Goal: Navigation & Orientation: Find specific page/section

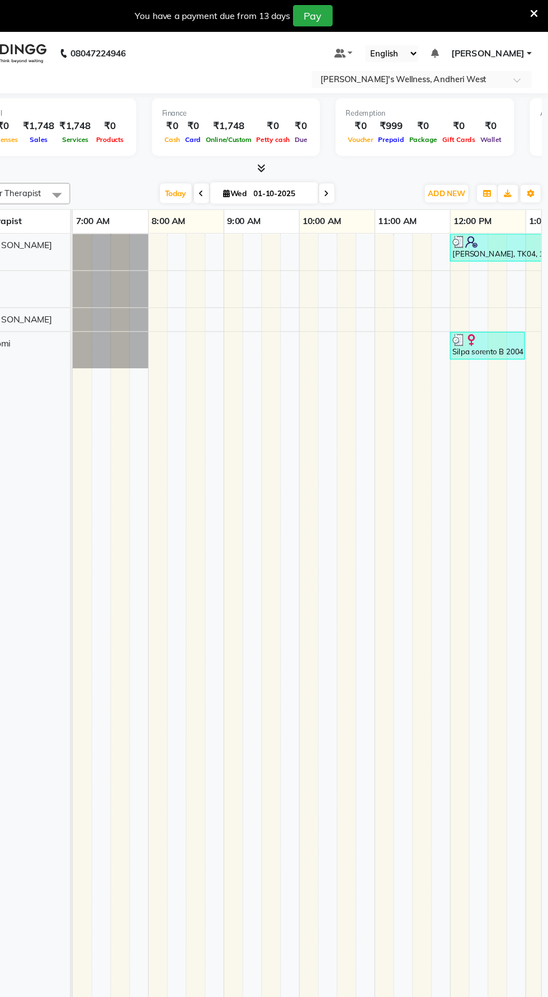
scroll to position [0, 552]
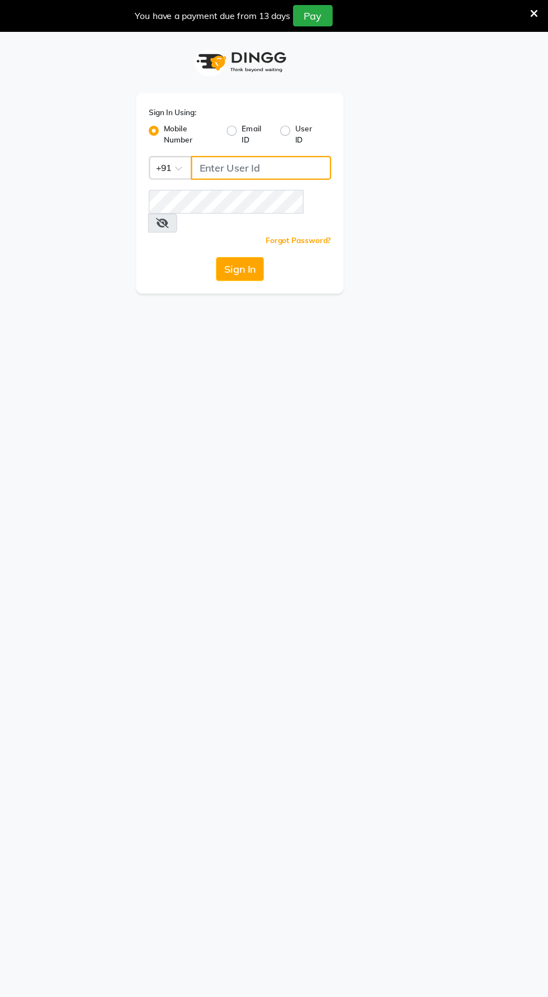
click at [264, 148] on input "Username" at bounding box center [292, 149] width 125 height 21
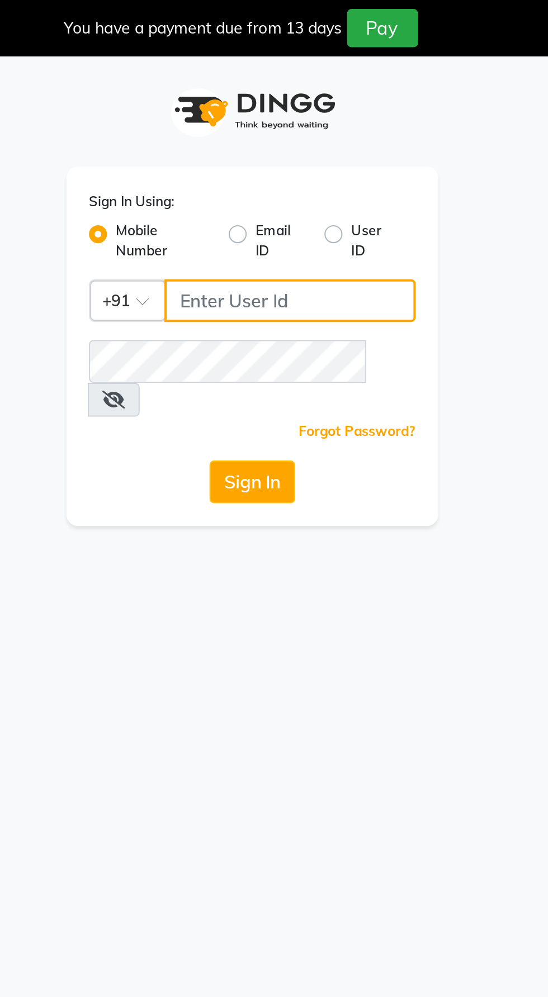
type input "9987786288"
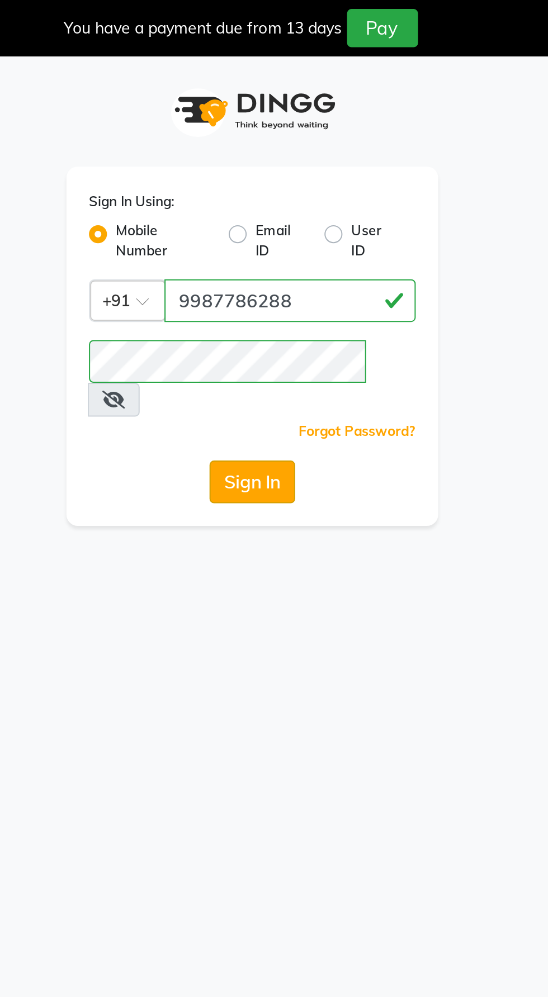
click at [278, 229] on button "Sign In" at bounding box center [274, 239] width 42 height 21
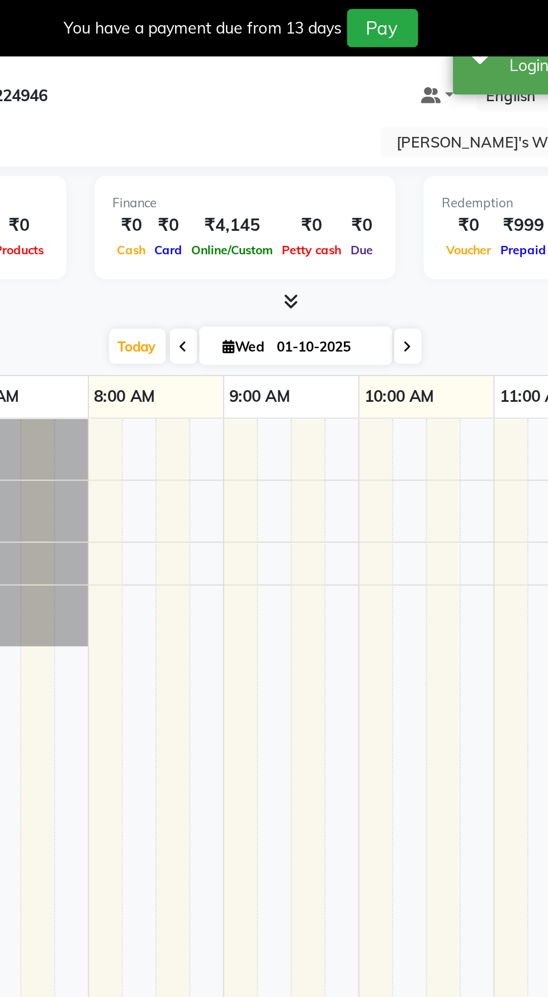
click at [263, 156] on div "Total ₹0 Expenses ₹4,145 Sales ₹4,145 Services ₹0 Products Finance ₹0 Cash ₹0 C…" at bounding box center [291, 550] width 514 height 934
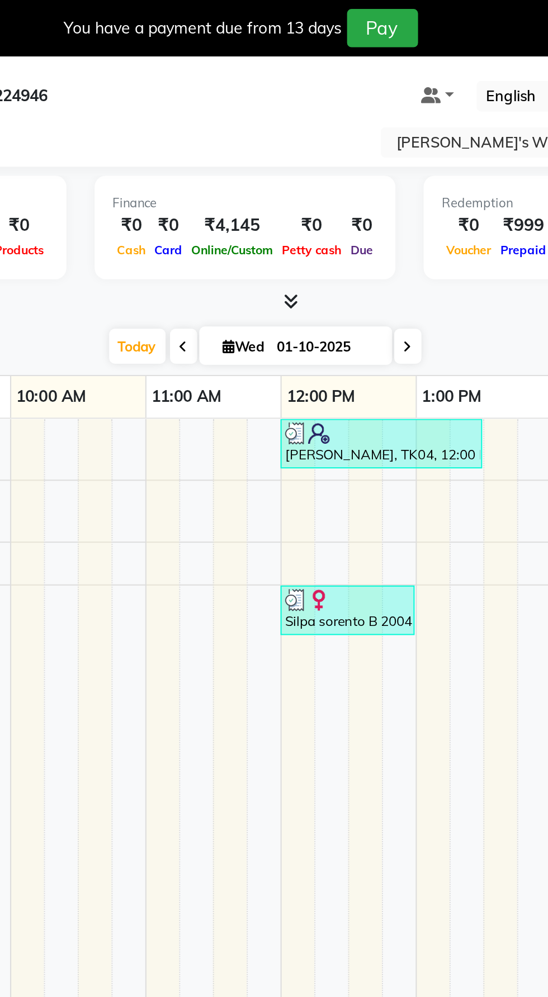
scroll to position [0, 206]
